Goal: Task Accomplishment & Management: Complete application form

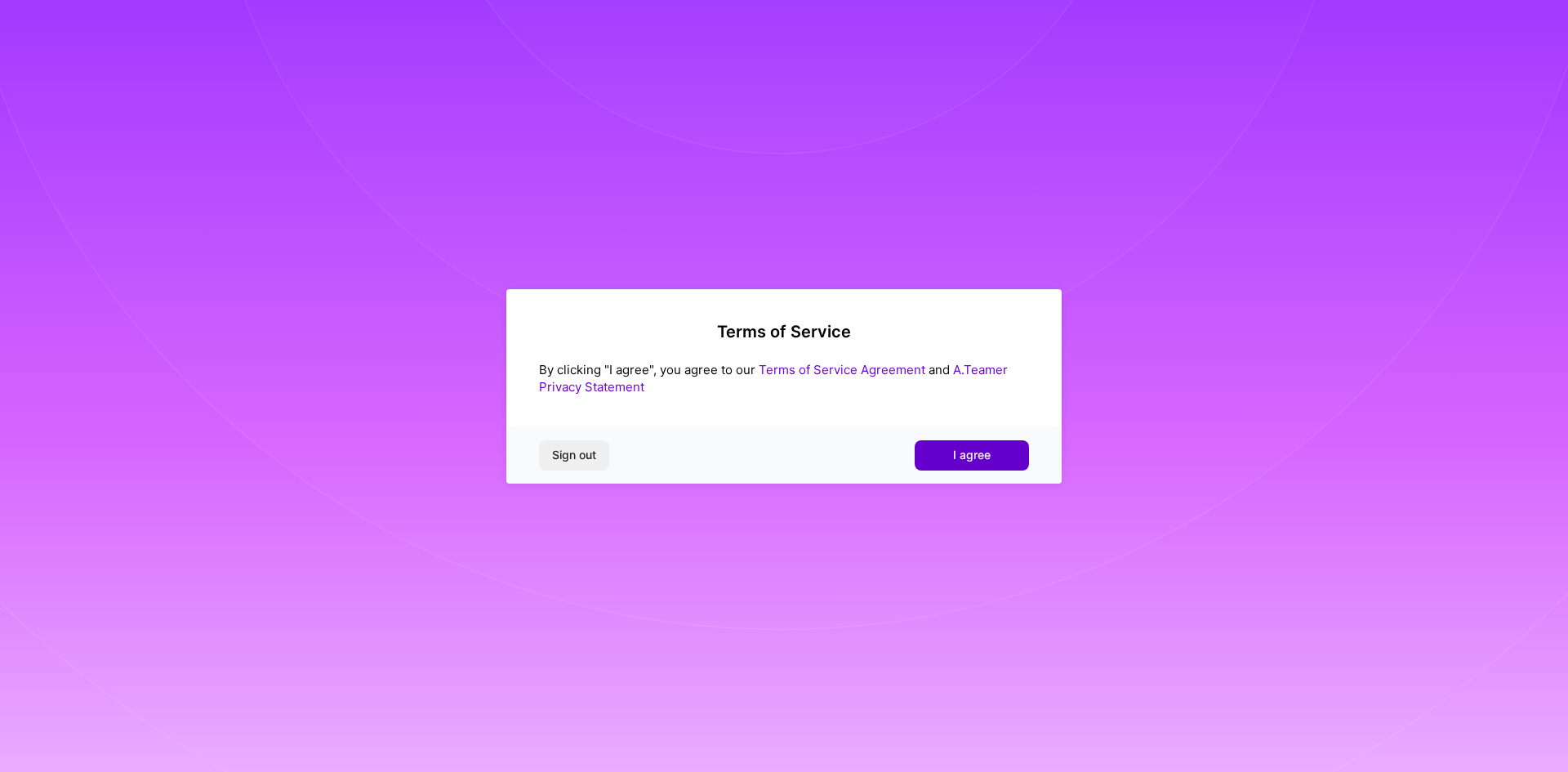
click at [982, 457] on span "I agree" at bounding box center [971, 455] width 37 height 16
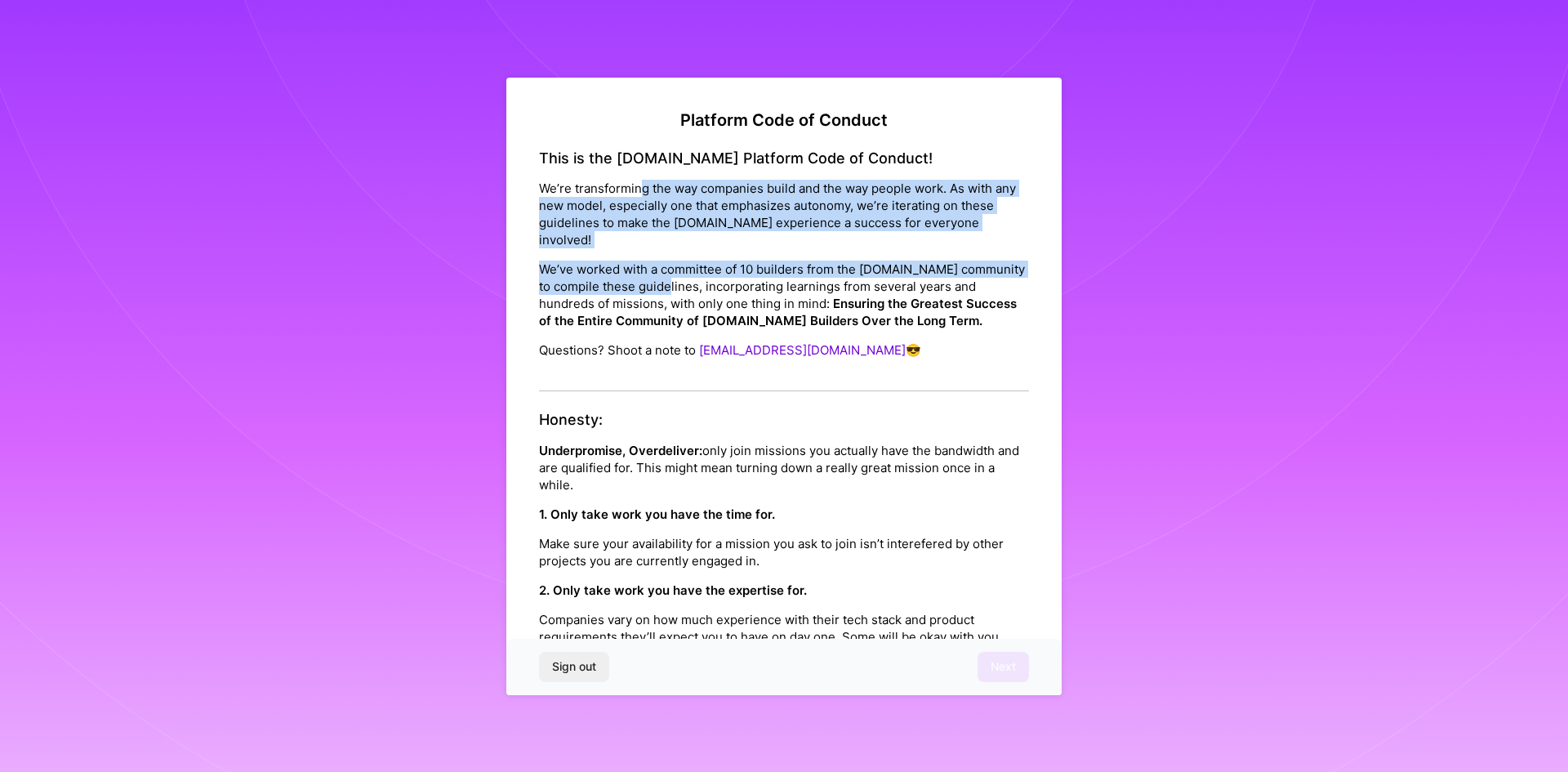
drag, startPoint x: 642, startPoint y: 194, endPoint x: 688, endPoint y: 279, distance: 96.6
click at [688, 279] on div "This is the [DOMAIN_NAME] Platform Code of Conduct! We’re transforming the way …" at bounding box center [784, 270] width 490 height 242
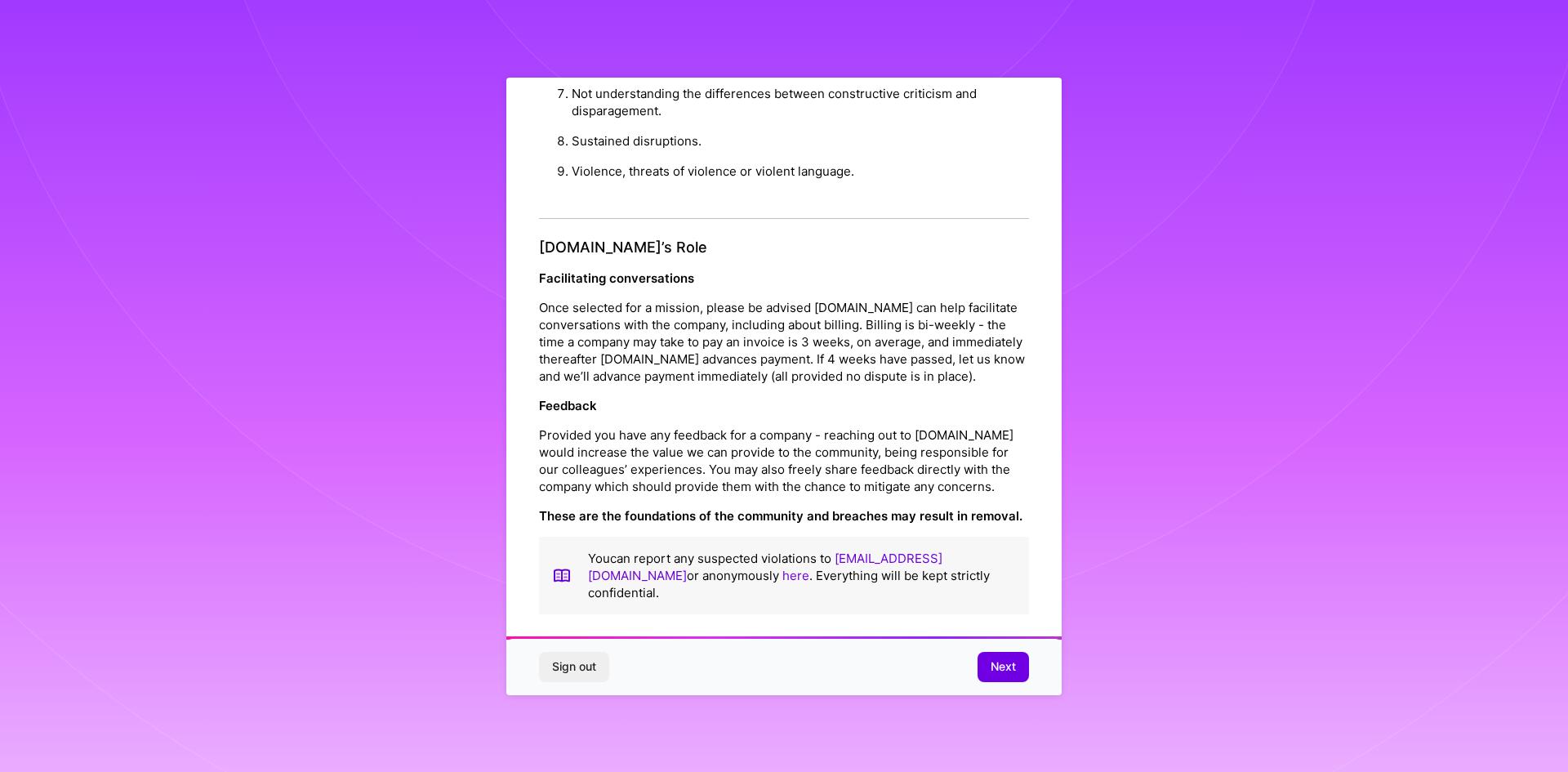
scroll to position [1742, 0]
click at [1015, 668] on span "Next" at bounding box center [1003, 666] width 26 height 16
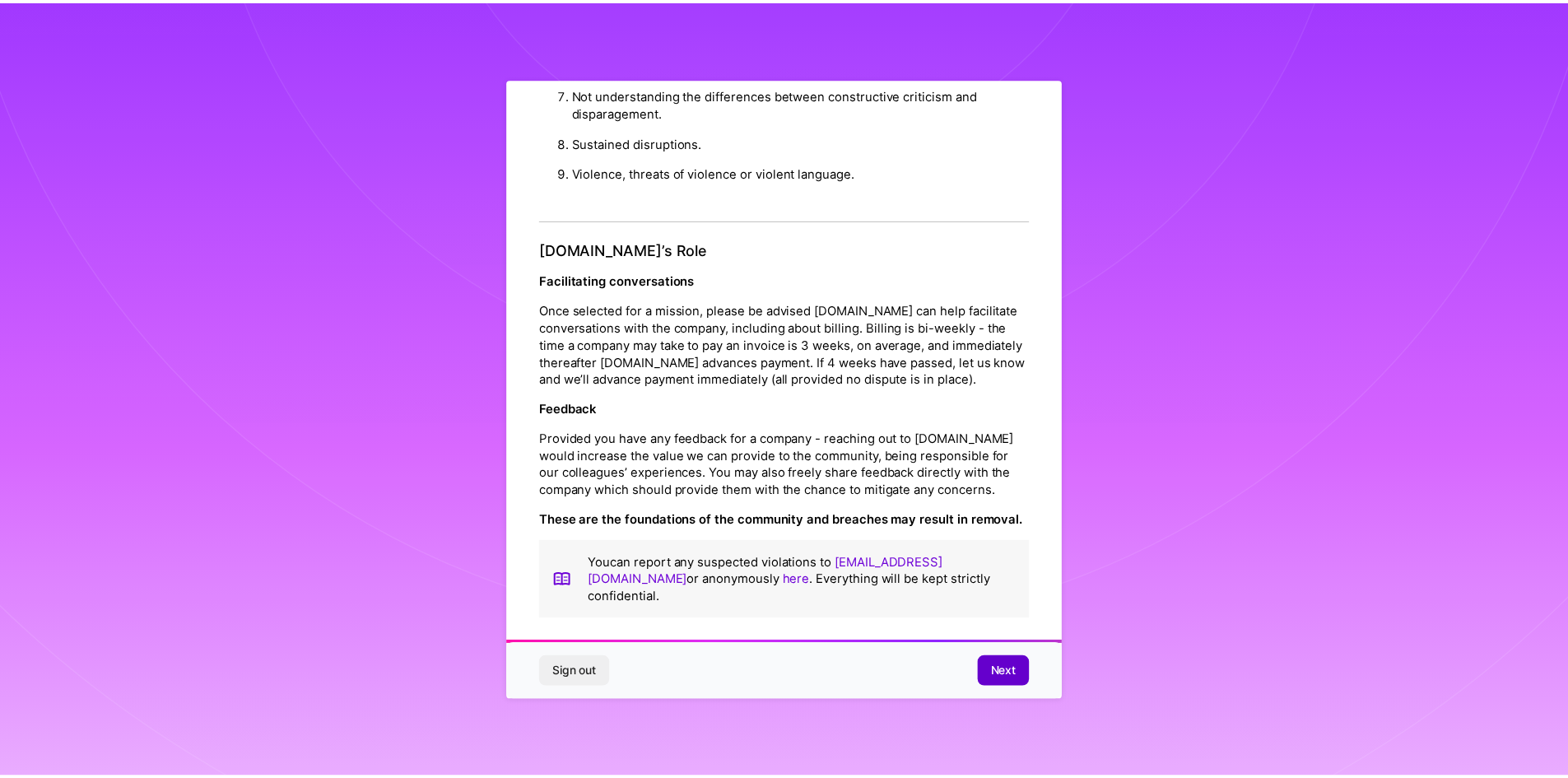
scroll to position [0, 0]
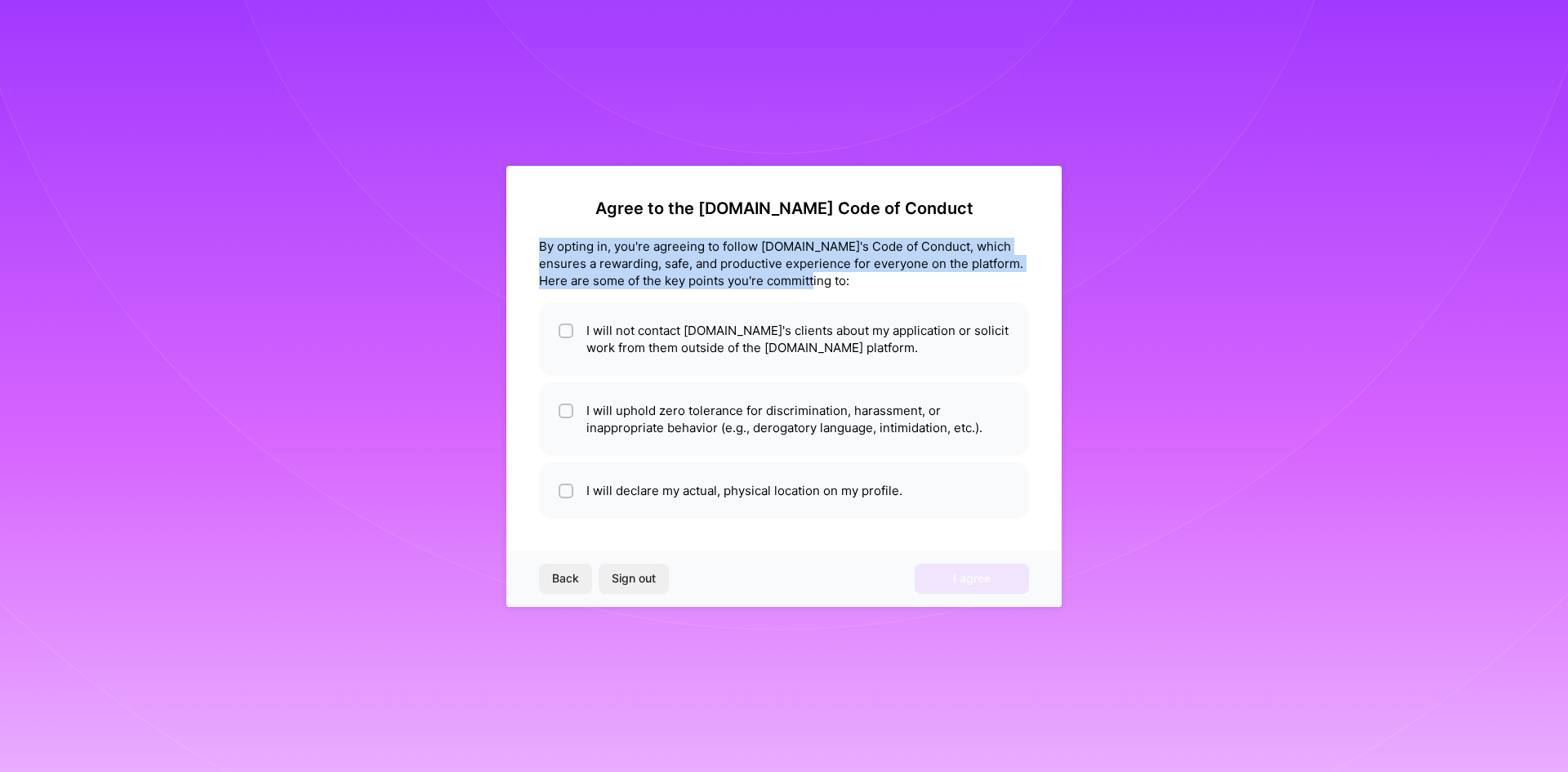
drag, startPoint x: 541, startPoint y: 249, endPoint x: 822, endPoint y: 275, distance: 282.2
click at [822, 275] on div "By opting in, you're agreeing to follow [DOMAIN_NAME]'s Code of Conduct, which …" at bounding box center [784, 263] width 490 height 51
click at [566, 332] on input "checkbox" at bounding box center [567, 332] width 12 height 12
checkbox input "true"
click at [559, 411] on div at bounding box center [566, 411] width 15 height 15
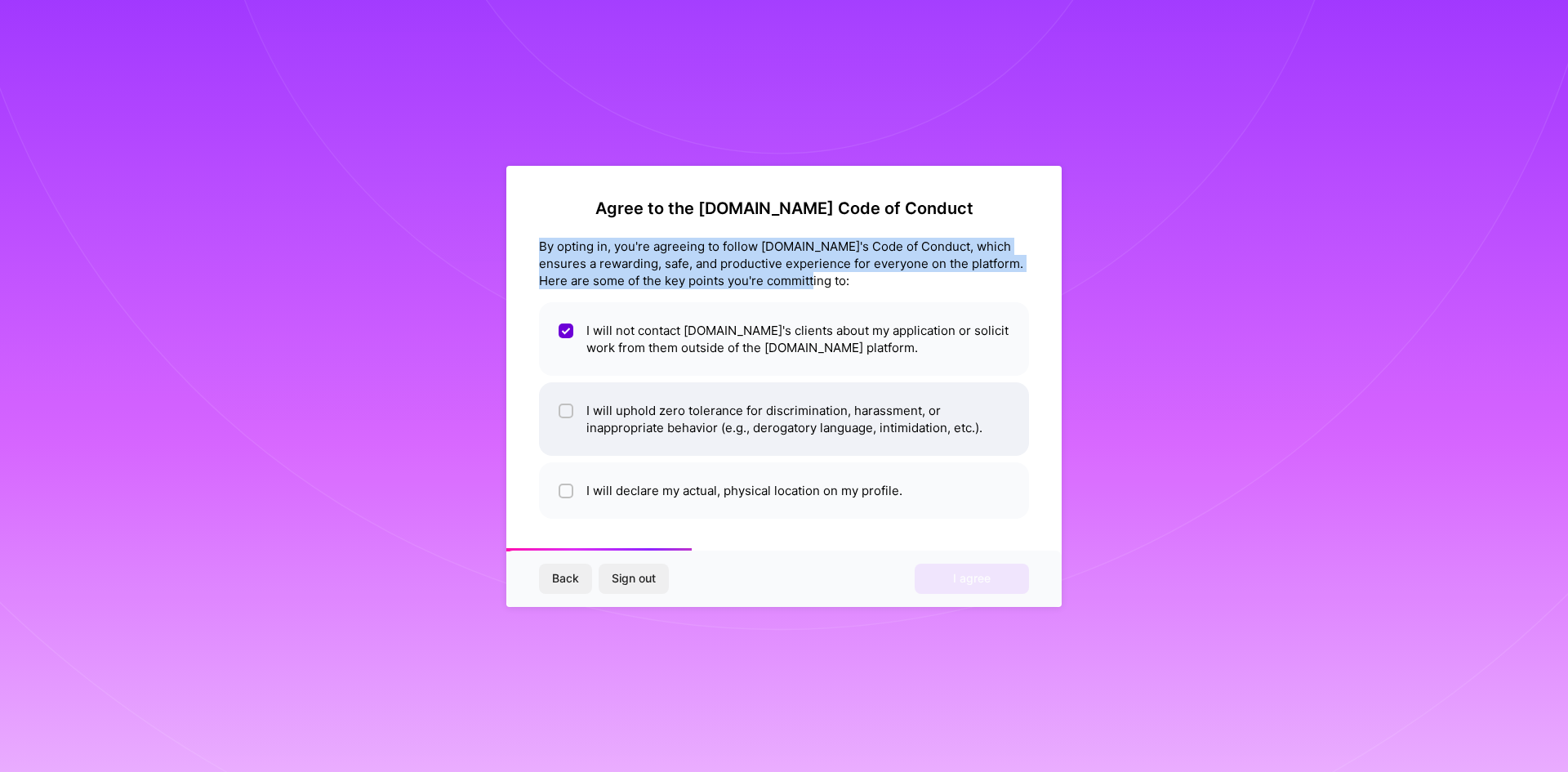
checkbox input "true"
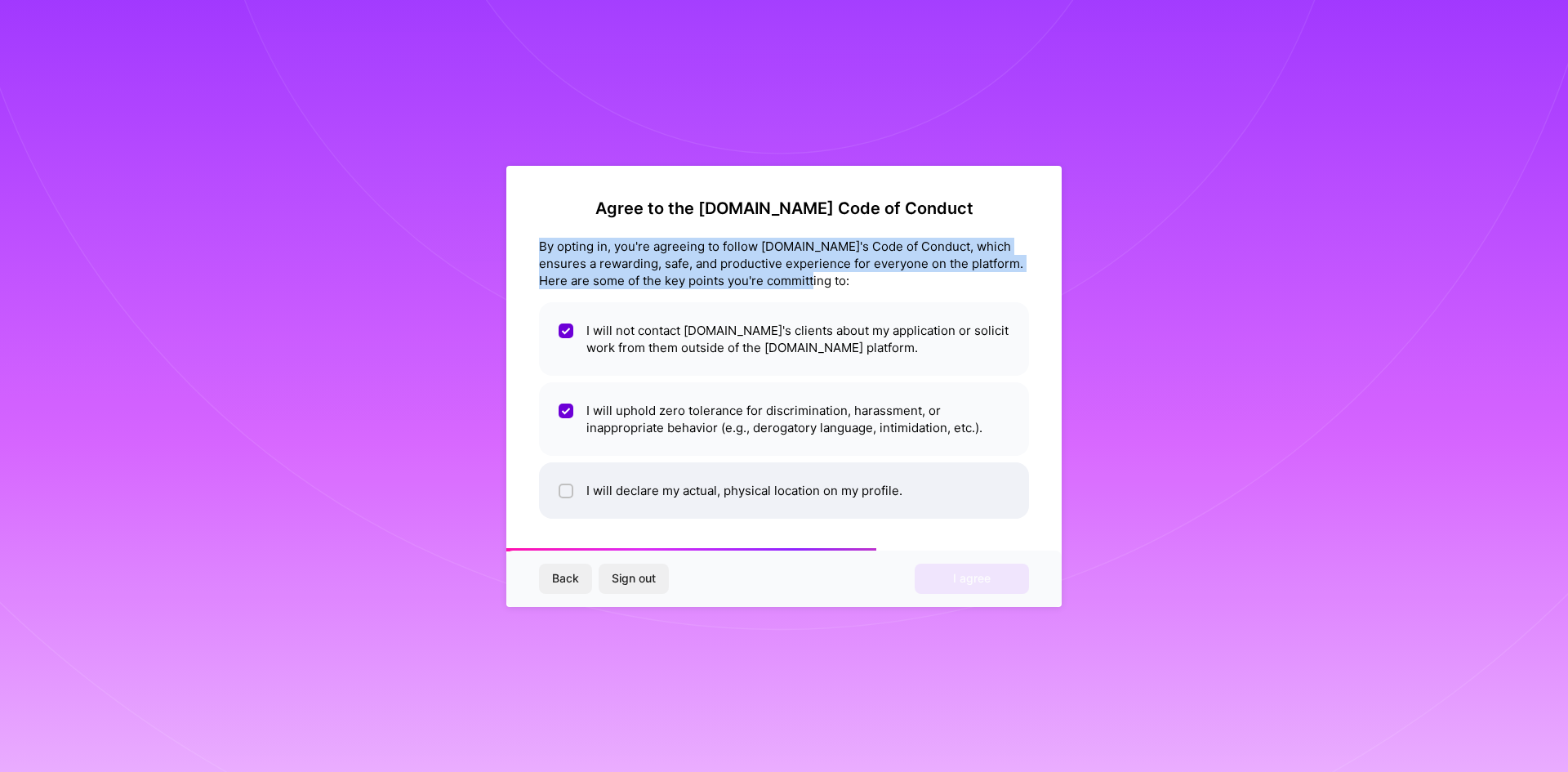
click at [563, 488] on input "checkbox" at bounding box center [567, 492] width 12 height 12
checkbox input "true"
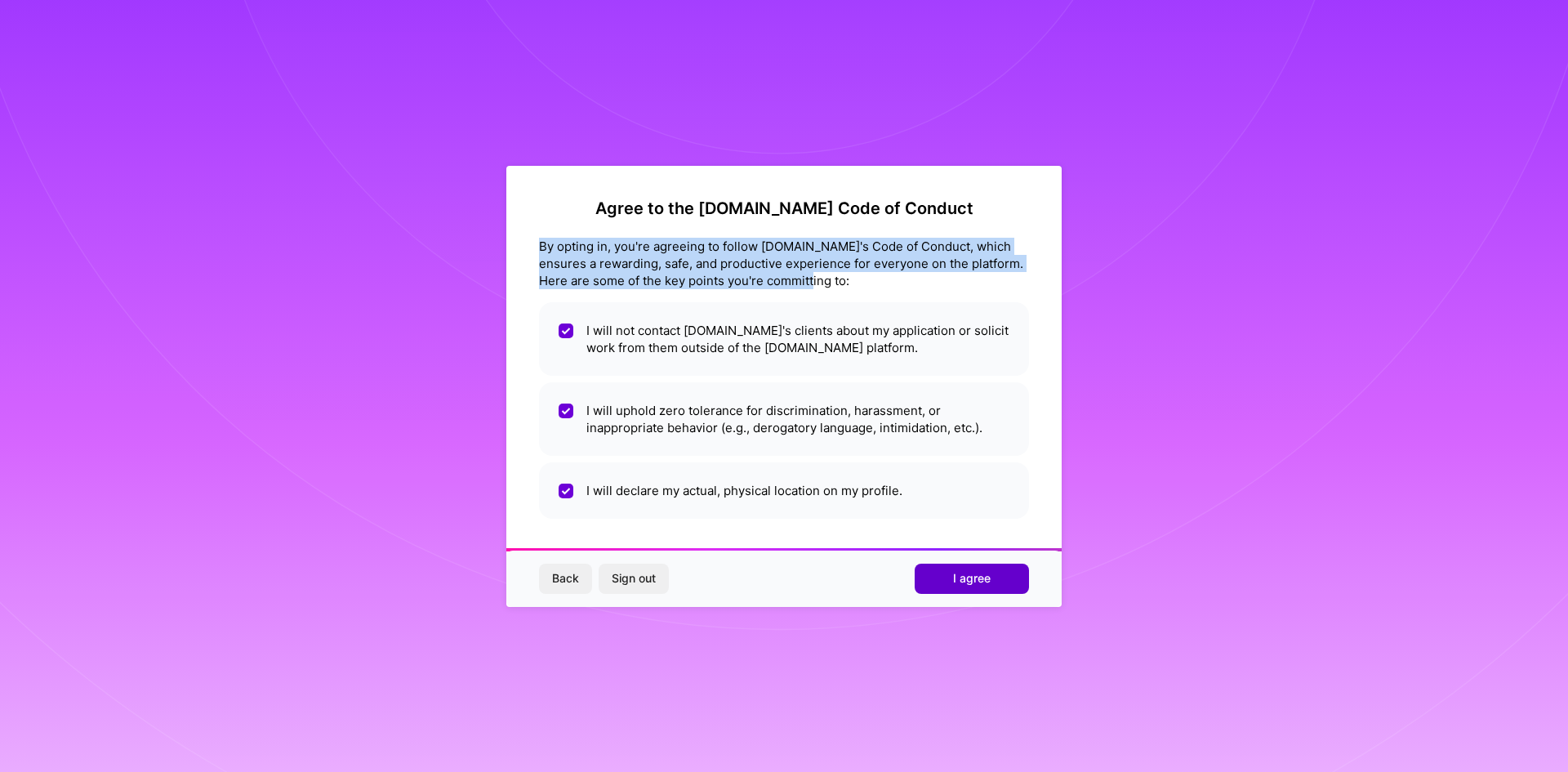
click at [969, 576] on span "I agree" at bounding box center [971, 578] width 37 height 16
